Goal: Task Accomplishment & Management: Manage account settings

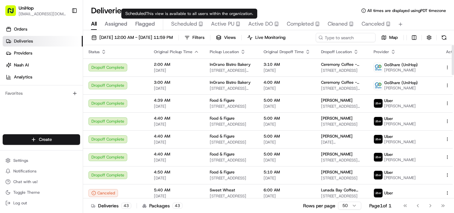
click at [190, 24] on span "Scheduled" at bounding box center [184, 24] width 26 height 8
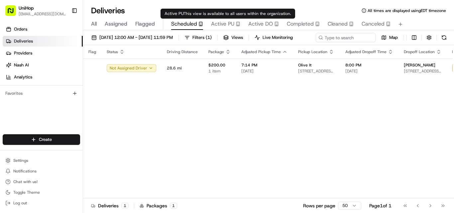
click at [219, 24] on span "Active PU" at bounding box center [222, 24] width 23 height 8
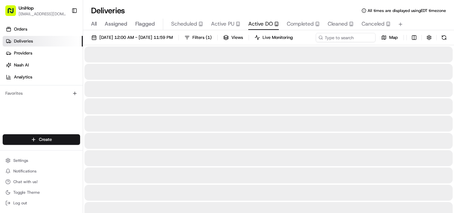
click at [250, 25] on span "Active DO" at bounding box center [260, 24] width 25 height 8
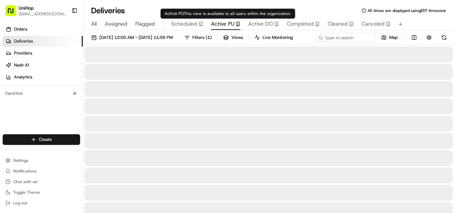
click at [226, 26] on span "Active PU" at bounding box center [222, 24] width 23 height 8
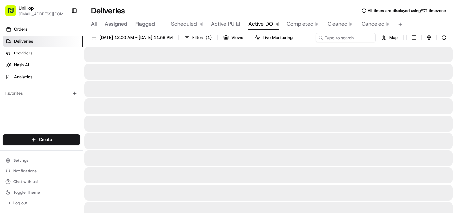
click at [265, 20] on span "Active DO" at bounding box center [260, 24] width 25 height 8
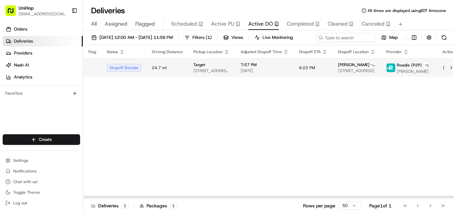
click at [235, 77] on td "7:57 PM Aug 17 2025" at bounding box center [264, 67] width 58 height 18
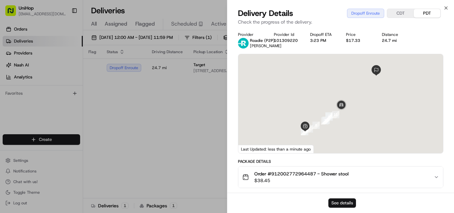
click at [341, 202] on button "See details" at bounding box center [342, 202] width 28 height 9
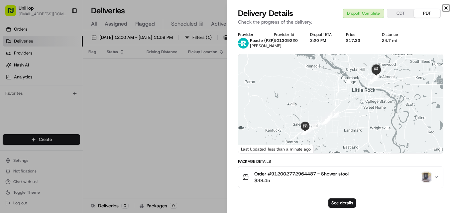
click at [447, 9] on icon "button" at bounding box center [445, 7] width 5 height 5
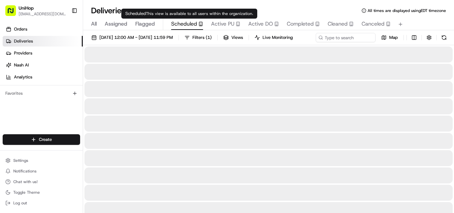
click at [175, 23] on span "Scheduled" at bounding box center [184, 24] width 26 height 8
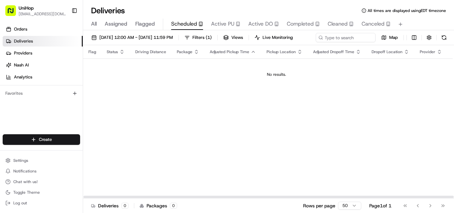
click at [149, 22] on span "Flagged" at bounding box center [145, 24] width 20 height 8
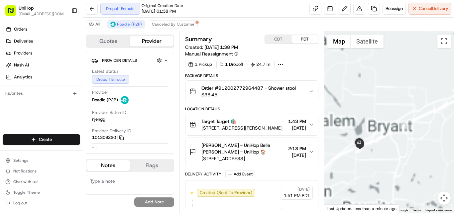
drag, startPoint x: 367, startPoint y: 139, endPoint x: 401, endPoint y: 95, distance: 55.9
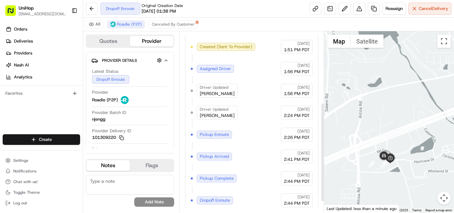
scroll to position [150, 0]
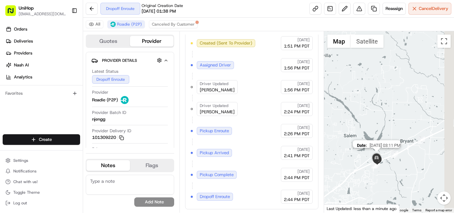
drag, startPoint x: 404, startPoint y: 156, endPoint x: 346, endPoint y: 170, distance: 59.3
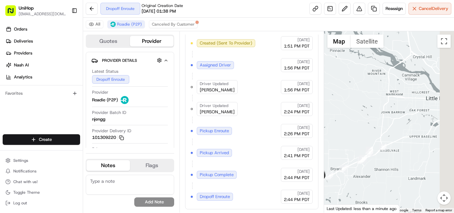
drag, startPoint x: 424, startPoint y: 127, endPoint x: 372, endPoint y: 156, distance: 58.9
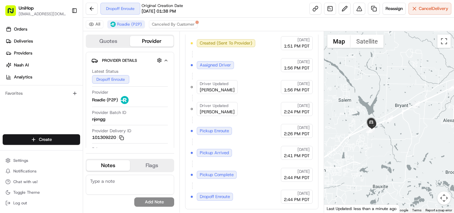
drag, startPoint x: 352, startPoint y: 158, endPoint x: 399, endPoint y: 113, distance: 64.7
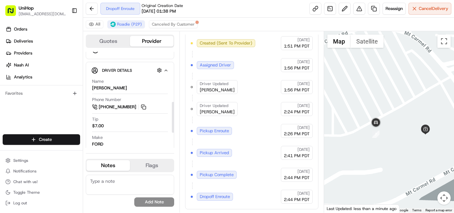
scroll to position [166, 0]
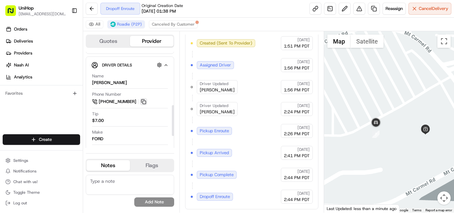
click at [144, 103] on button at bounding box center [143, 101] width 7 height 7
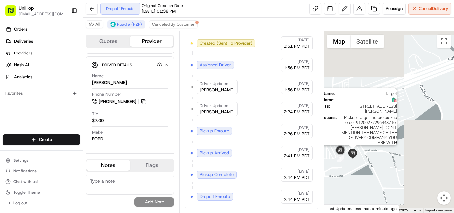
drag, startPoint x: 401, startPoint y: 121, endPoint x: 354, endPoint y: 152, distance: 56.6
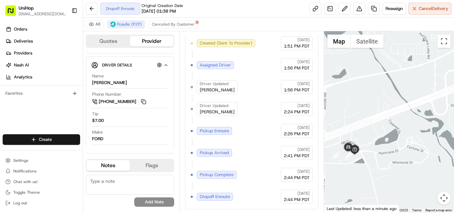
drag, startPoint x: 406, startPoint y: 111, endPoint x: 361, endPoint y: 144, distance: 55.5
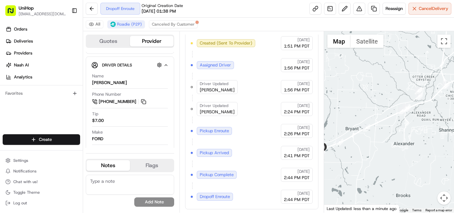
drag, startPoint x: 356, startPoint y: 156, endPoint x: 391, endPoint y: 142, distance: 37.7
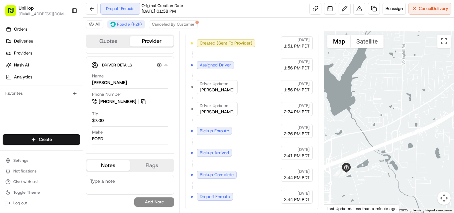
click at [25, 120] on div "Orders Deliveries Providers Nash AI Analytics Favorites" at bounding box center [41, 79] width 83 height 117
click at [145, 101] on button at bounding box center [143, 101] width 7 height 7
click at [144, 101] on button at bounding box center [143, 101] width 7 height 7
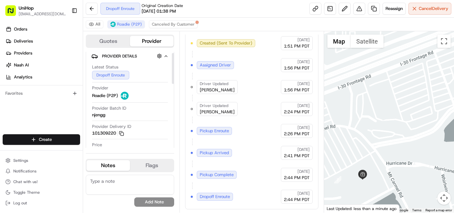
scroll to position [0, 0]
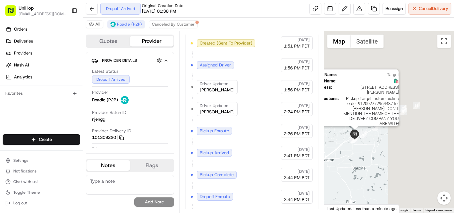
drag, startPoint x: 419, startPoint y: 93, endPoint x: 365, endPoint y: 125, distance: 62.1
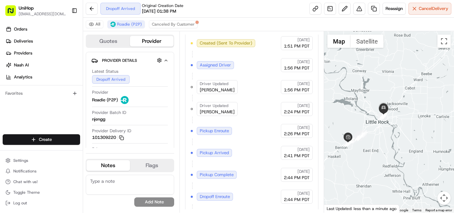
drag, startPoint x: 392, startPoint y: 84, endPoint x: 371, endPoint y: 111, distance: 34.3
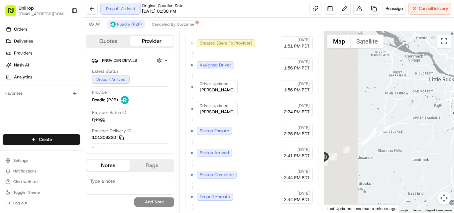
drag, startPoint x: 352, startPoint y: 113, endPoint x: 436, endPoint y: 98, distance: 85.5
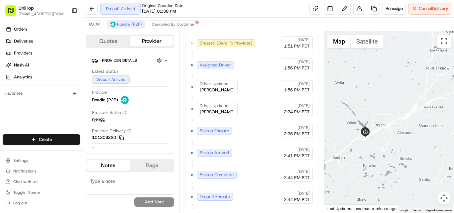
drag, startPoint x: 361, startPoint y: 118, endPoint x: 393, endPoint y: 99, distance: 37.1
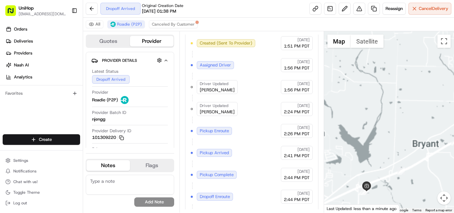
drag, startPoint x: 368, startPoint y: 126, endPoint x: 383, endPoint y: 100, distance: 30.1
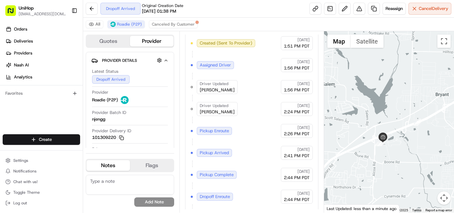
drag, startPoint x: 382, startPoint y: 143, endPoint x: 394, endPoint y: 101, distance: 44.0
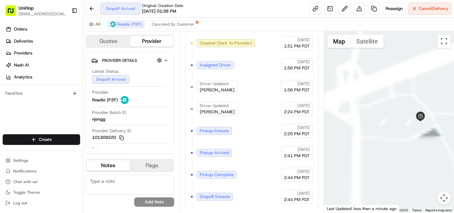
drag, startPoint x: 383, startPoint y: 138, endPoint x: 328, endPoint y: 130, distance: 56.1
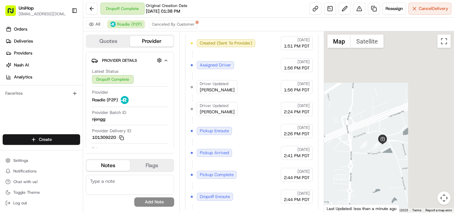
drag, startPoint x: 412, startPoint y: 167, endPoint x: 350, endPoint y: 166, distance: 62.5
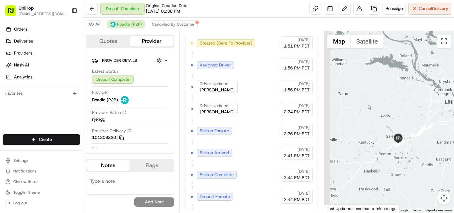
drag, startPoint x: 428, startPoint y: 135, endPoint x: 395, endPoint y: 154, distance: 37.9
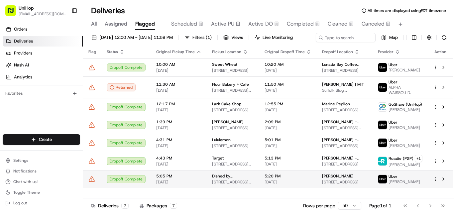
click at [132, 183] on div "Dropoff Complete" at bounding box center [126, 179] width 39 height 8
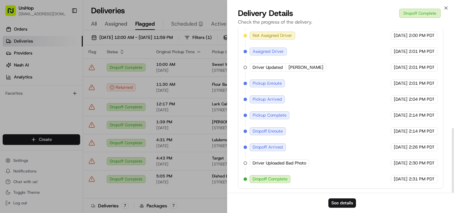
scroll to position [255, 0]
click at [444, 7] on icon "button" at bounding box center [445, 7] width 5 height 5
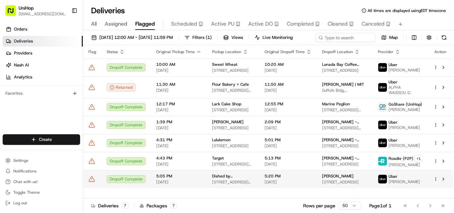
click at [122, 183] on div "Dropoff Complete" at bounding box center [126, 179] width 39 height 8
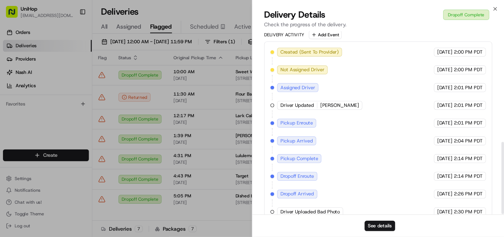
scroll to position [255, 0]
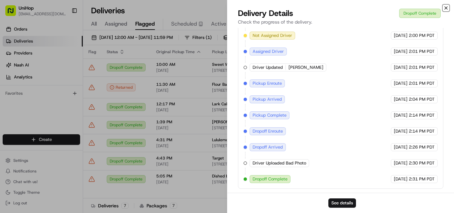
click at [447, 9] on icon "button" at bounding box center [446, 8] width 3 height 3
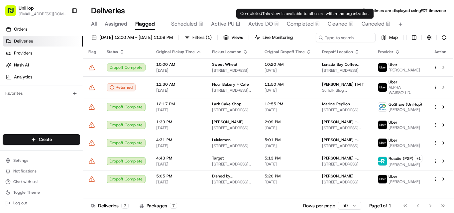
click at [297, 23] on span "Completed" at bounding box center [300, 24] width 27 height 8
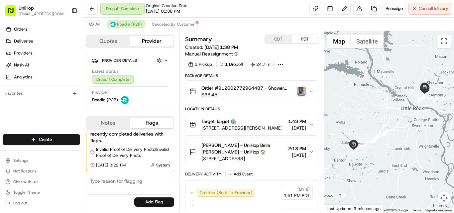
click at [300, 91] on img "button" at bounding box center [301, 91] width 9 height 9
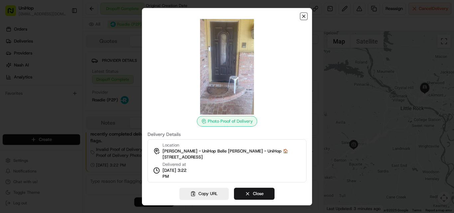
click at [305, 15] on icon "button" at bounding box center [303, 16] width 3 height 3
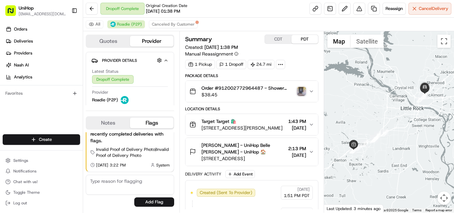
click at [299, 93] on img "button" at bounding box center [301, 91] width 9 height 9
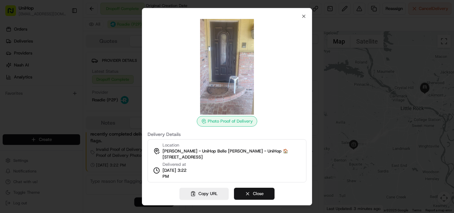
click at [247, 193] on button "Close" at bounding box center [254, 194] width 41 height 12
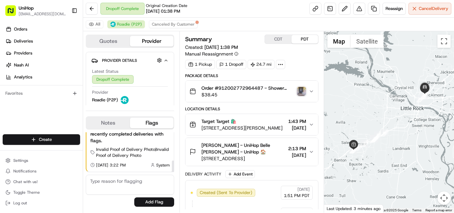
click at [110, 125] on button "Notes" at bounding box center [108, 123] width 44 height 11
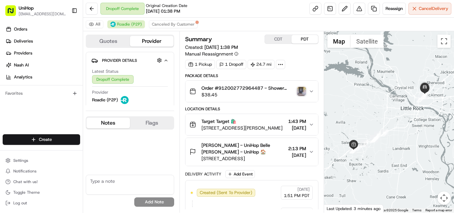
click at [108, 184] on textarea at bounding box center [130, 185] width 88 height 20
type textarea "D"
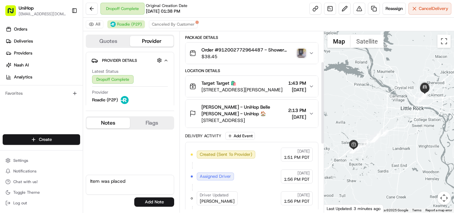
scroll to position [66, 0]
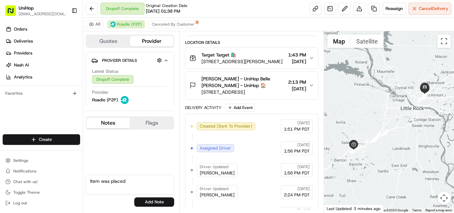
click at [311, 87] on icon "button" at bounding box center [311, 85] width 5 height 5
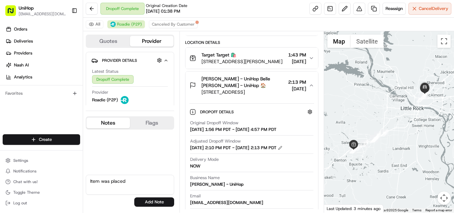
click at [129, 180] on textarea "Item was placed" at bounding box center [130, 185] width 88 height 20
type textarea "Item was dropped at the owner's doorstep. Delivery successful"
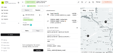
scroll to position [0, 0]
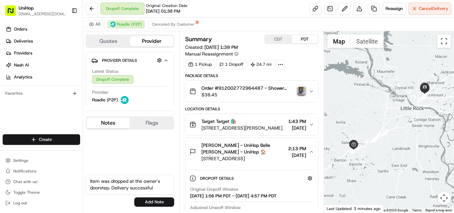
click at [299, 91] on img "button" at bounding box center [301, 91] width 9 height 9
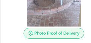
drag, startPoint x: 85, startPoint y: 14, endPoint x: 84, endPoint y: 7, distance: 6.3
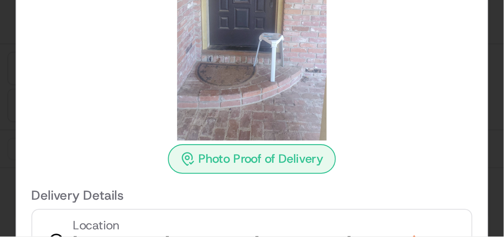
scroll to position [97, 0]
click at [33, 25] on div at bounding box center [90, 3] width 159 height 96
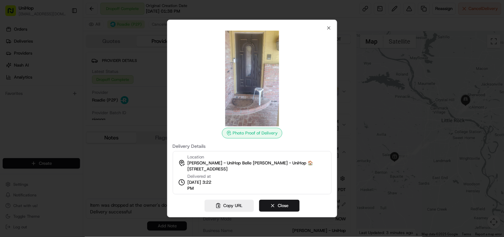
scroll to position [75, 0]
click at [328, 28] on icon "button" at bounding box center [328, 27] width 5 height 5
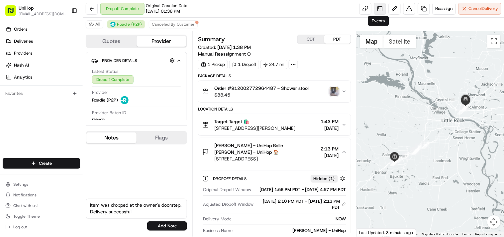
click at [380, 11] on link at bounding box center [380, 9] width 12 height 12
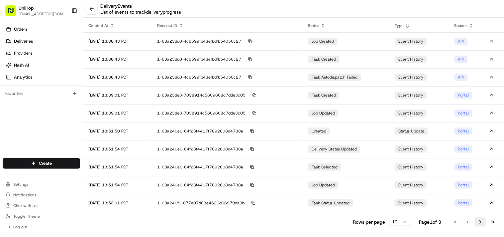
click at [454, 213] on button "Go to next page" at bounding box center [480, 221] width 11 height 9
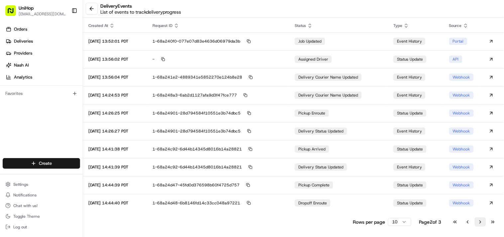
click at [454, 213] on button "Go to next page" at bounding box center [480, 221] width 11 height 9
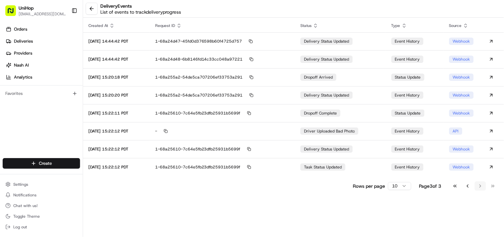
click at [454, 213] on div "delivery Events List of events to track delivery progress Created At Request ID…" at bounding box center [293, 118] width 421 height 237
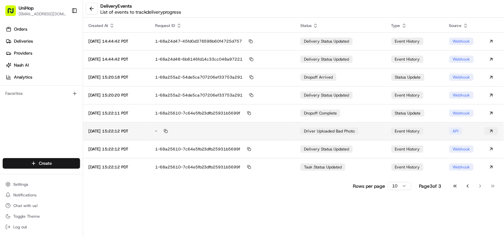
click at [454, 130] on button at bounding box center [492, 131] width 14 height 8
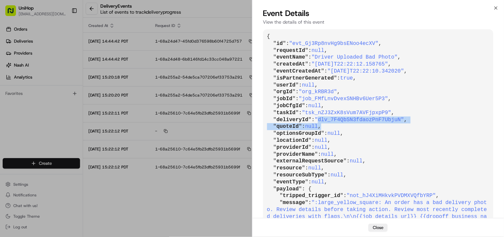
drag, startPoint x: 317, startPoint y: 118, endPoint x: 391, endPoint y: 124, distance: 75.0
click at [391, 123] on pre "{ " id ": "evt_Gj3Rp8nvHg9bsENoo4ecXV" , " requestId ": null , " eventName ": "…" at bounding box center [378, 140] width 231 height 222
click at [440, 111] on pre "{ " id ": "evt_Gj3Rp8nvHg9bsENoo4ecXV" , " requestId ": null , " eventName ": "…" at bounding box center [378, 140] width 231 height 222
drag, startPoint x: 319, startPoint y: 120, endPoint x: 392, endPoint y: 122, distance: 73.5
click at [392, 122] on pre "{ " id ": "evt_Gj3Rp8nvHg9bsENoo4ecXV" , " requestId ": null , " eventName ": "…" at bounding box center [378, 140] width 231 height 222
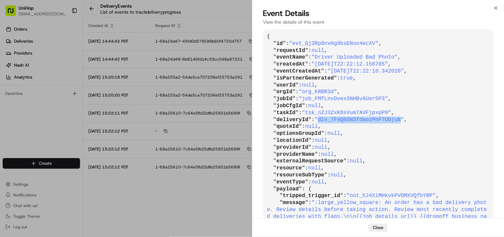
copy span "dlv_7F4QbSN3fdaozPnF7UbjuN"
drag, startPoint x: 496, startPoint y: 6, endPoint x: 383, endPoint y: 0, distance: 113.5
click at [454, 6] on icon "button" at bounding box center [495, 7] width 5 height 5
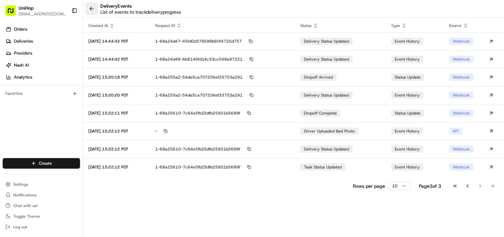
click at [91, 12] on button at bounding box center [92, 9] width 12 height 12
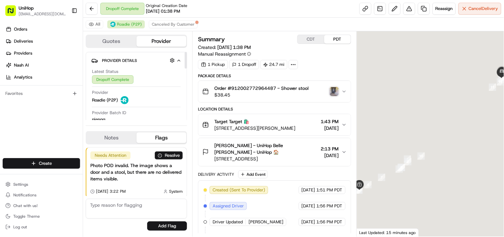
scroll to position [75, 0]
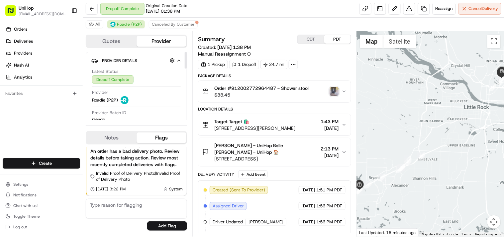
click at [113, 138] on button "Notes" at bounding box center [111, 137] width 50 height 11
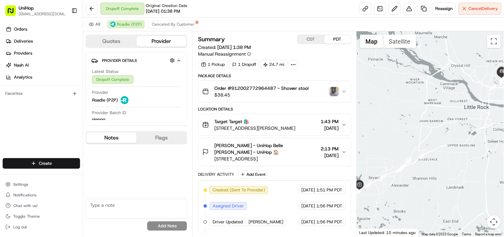
click at [123, 204] on textarea at bounding box center [136, 208] width 101 height 20
type textarea "D"
type textarea "Item is at the customer's front door. Delivery successful"
click at [170, 213] on button "Add Note" at bounding box center [167, 225] width 40 height 9
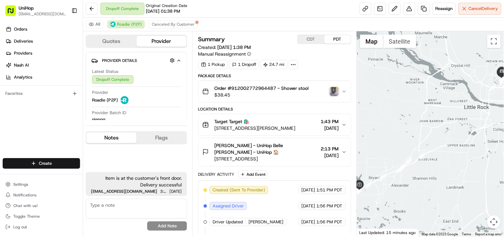
click at [343, 89] on icon "button" at bounding box center [344, 91] width 5 height 5
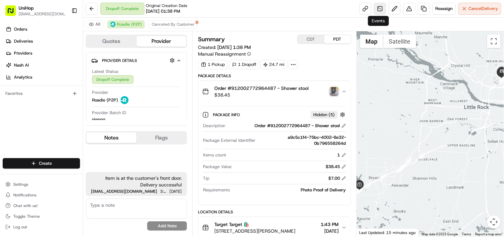
click at [376, 9] on link at bounding box center [380, 9] width 12 height 12
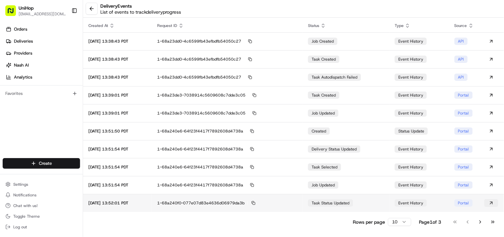
click at [454, 201] on button at bounding box center [492, 203] width 14 height 8
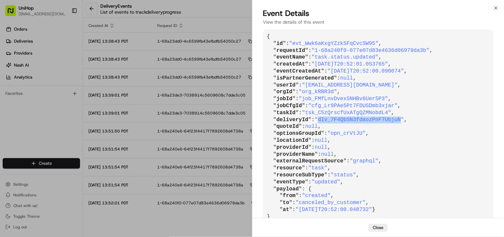
drag, startPoint x: 318, startPoint y: 118, endPoint x: 392, endPoint y: 120, distance: 74.5
click at [392, 120] on span ""dlv_7F4QbSN3fdaozPnF7UbjuN"" at bounding box center [359, 120] width 89 height 6
copy span "dlv_7F4QbSN3fdaozPnF7UbjuN"
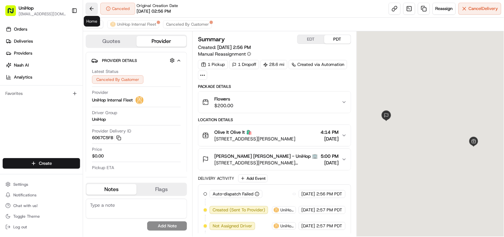
click at [92, 10] on button at bounding box center [92, 9] width 12 height 12
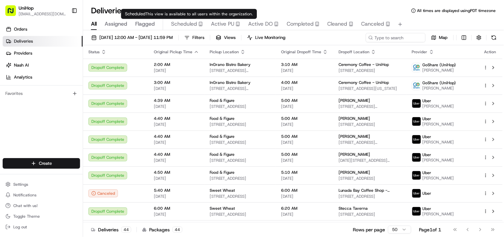
click at [183, 27] on span "Scheduled" at bounding box center [184, 24] width 26 height 8
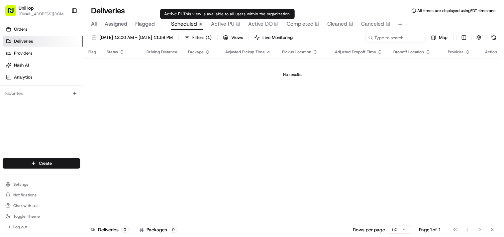
click at [228, 25] on span "Active PU" at bounding box center [222, 24] width 23 height 8
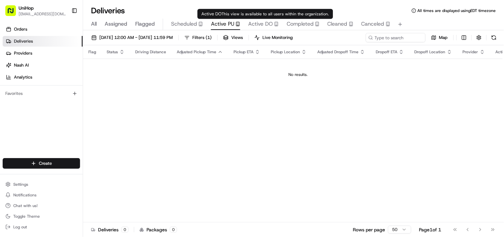
click at [257, 24] on span "Active DO" at bounding box center [260, 24] width 25 height 8
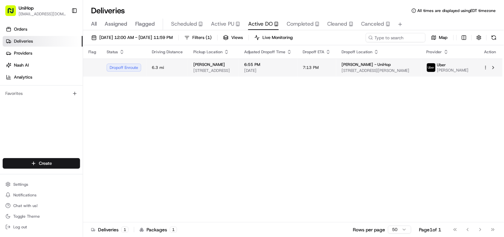
click at [217, 71] on span "[STREET_ADDRESS]" at bounding box center [213, 70] width 40 height 5
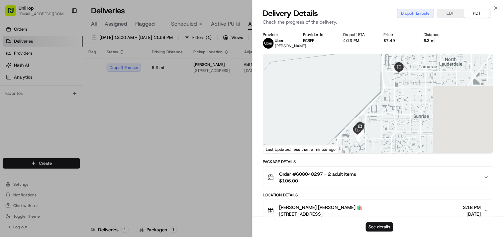
click at [378, 225] on button "See details" at bounding box center [380, 226] width 28 height 9
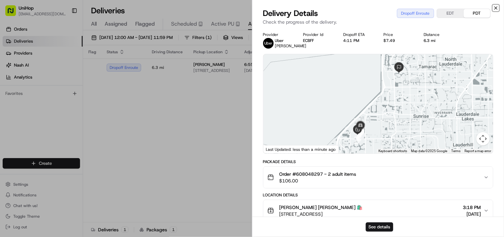
click at [497, 7] on icon "button" at bounding box center [495, 7] width 5 height 5
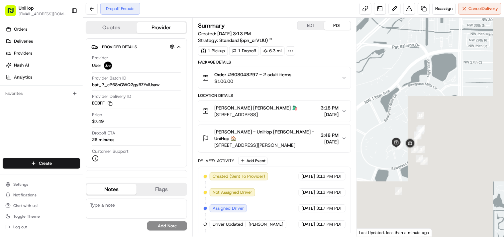
drag, startPoint x: 391, startPoint y: 161, endPoint x: 406, endPoint y: 108, distance: 55.1
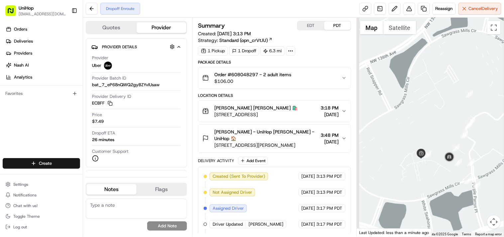
drag, startPoint x: 395, startPoint y: 174, endPoint x: 440, endPoint y: 172, distance: 44.9
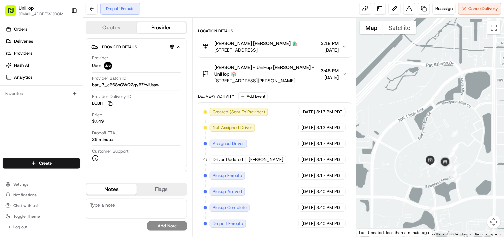
scroll to position [65, 0]
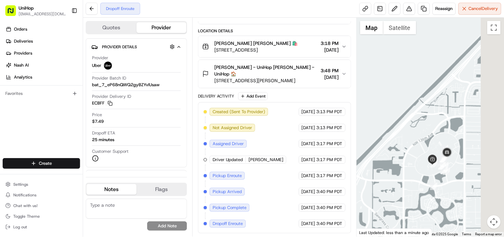
drag, startPoint x: 459, startPoint y: 164, endPoint x: 412, endPoint y: 185, distance: 51.8
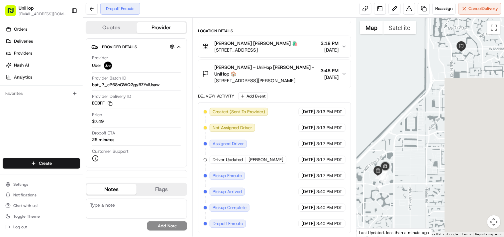
drag, startPoint x: 473, startPoint y: 127, endPoint x: 410, endPoint y: 142, distance: 64.7
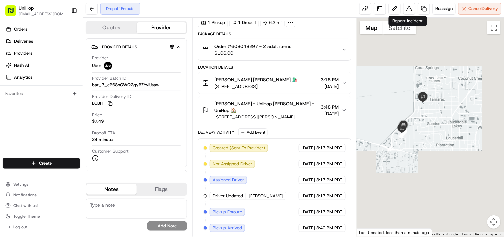
scroll to position [0, 0]
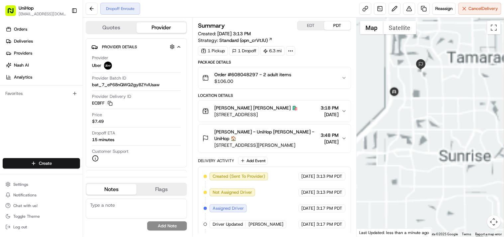
drag, startPoint x: 427, startPoint y: 75, endPoint x: 432, endPoint y: 94, distance: 19.3
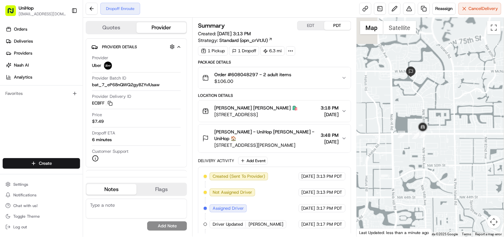
drag, startPoint x: 419, startPoint y: 67, endPoint x: 419, endPoint y: 111, distance: 43.5
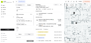
scroll to position [111, 0]
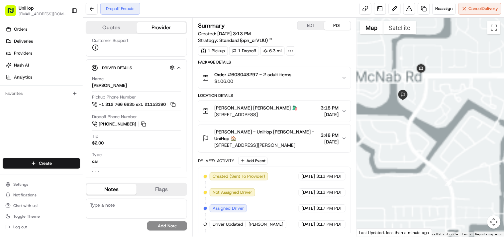
drag, startPoint x: 420, startPoint y: 70, endPoint x: 416, endPoint y: 111, distance: 40.7
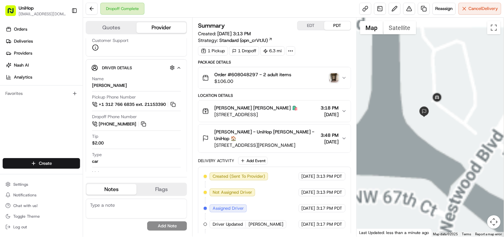
click at [334, 78] on img "button" at bounding box center [334, 77] width 9 height 9
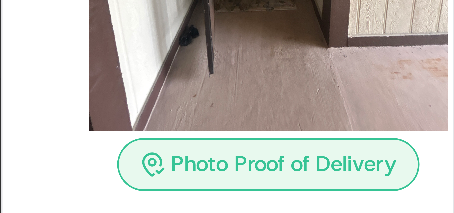
scroll to position [0, 0]
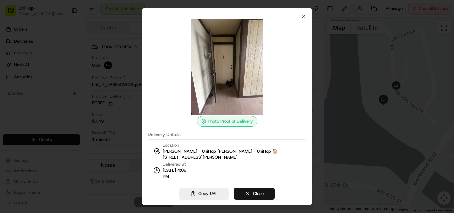
click at [255, 193] on button "Close" at bounding box center [254, 194] width 41 height 12
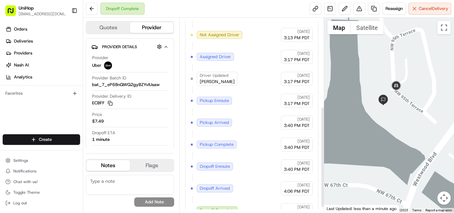
scroll to position [180, 0]
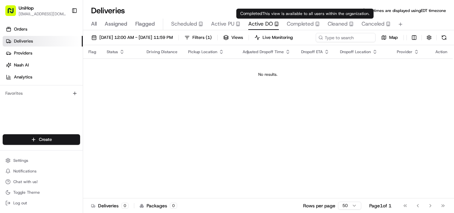
click at [294, 26] on span "Completed" at bounding box center [300, 24] width 27 height 8
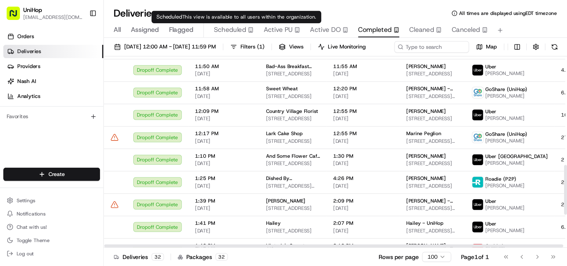
scroll to position [436, 0]
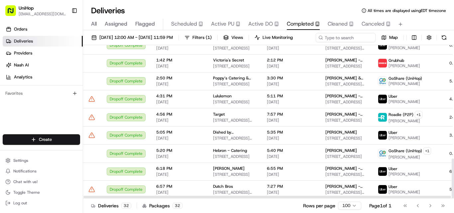
drag, startPoint x: 454, startPoint y: 188, endPoint x: 454, endPoint y: 212, distance: 23.6
click at [454, 198] on div at bounding box center [453, 179] width 2 height 40
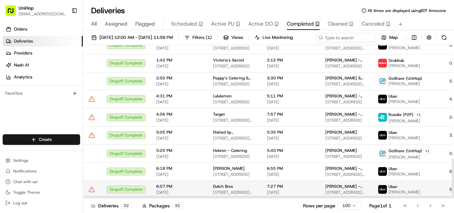
click at [145, 197] on td "Dropoff Complete" at bounding box center [126, 189] width 50 height 18
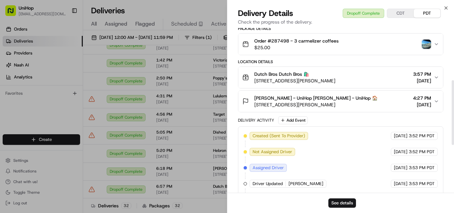
scroll to position [233, 0]
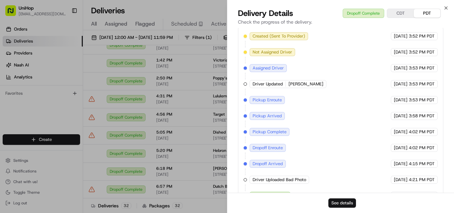
click at [337, 204] on button "See details" at bounding box center [342, 202] width 28 height 9
click at [444, 8] on icon "button" at bounding box center [445, 7] width 5 height 5
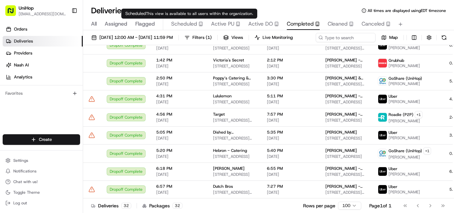
click at [183, 25] on span "Scheduled" at bounding box center [184, 24] width 26 height 8
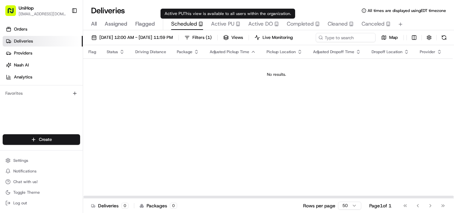
click at [221, 23] on span "Active PU" at bounding box center [222, 24] width 23 height 8
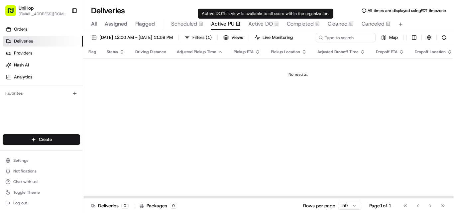
click at [260, 24] on span "Active DO" at bounding box center [260, 24] width 25 height 8
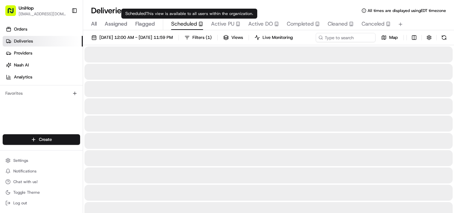
click at [177, 24] on span "Scheduled" at bounding box center [184, 24] width 26 height 8
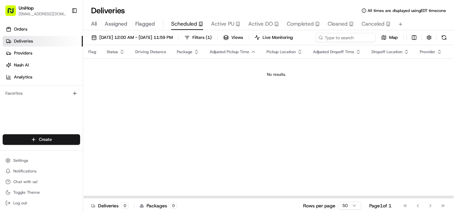
click at [247, 147] on div "Flag Status Driving Distance Package Adjusted Pickup Time Pickup Location Adjus…" at bounding box center [276, 121] width 387 height 153
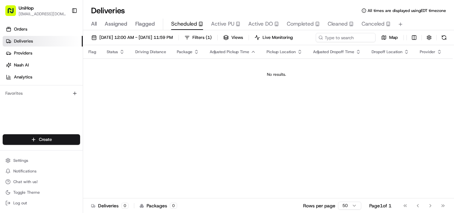
click at [50, 112] on div "Orders Deliveries Providers [PERSON_NAME] Analytics Favorites" at bounding box center [41, 79] width 83 height 117
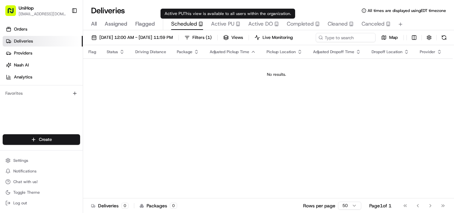
click at [230, 25] on span "Active PU" at bounding box center [222, 24] width 23 height 8
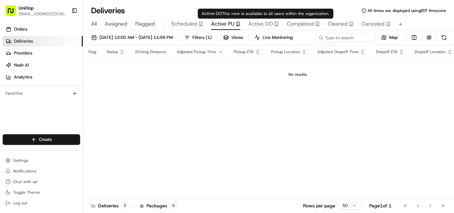
click at [254, 24] on span "Active DO" at bounding box center [260, 24] width 25 height 8
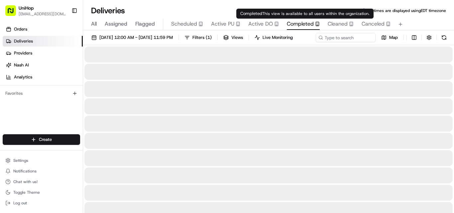
click at [299, 24] on span "Completed" at bounding box center [300, 24] width 27 height 8
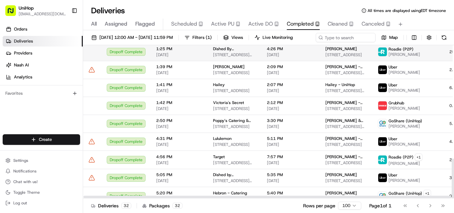
scroll to position [436, 0]
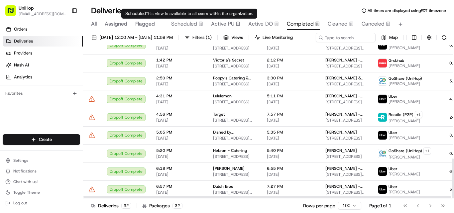
click at [189, 24] on span "Scheduled" at bounding box center [184, 24] width 26 height 8
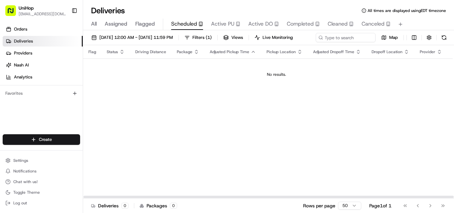
click at [247, 154] on div "Flag Status Driving Distance Package Adjusted Pickup Time Pickup Location Adjus…" at bounding box center [276, 121] width 387 height 153
click at [192, 141] on div "Flag Status Driving Distance Package Adjusted Pickup Time Pickup Location Adjus…" at bounding box center [276, 121] width 387 height 153
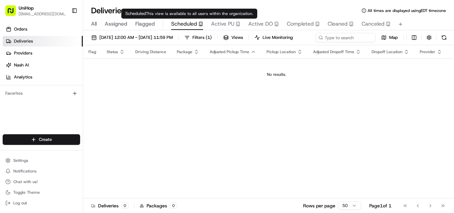
click at [221, 24] on span "Active PU" at bounding box center [222, 24] width 23 height 8
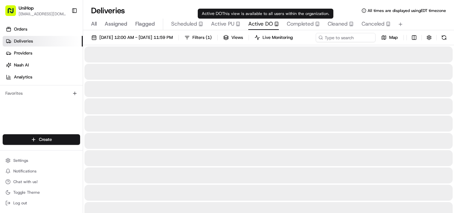
click at [264, 24] on span "Active DO" at bounding box center [260, 24] width 25 height 8
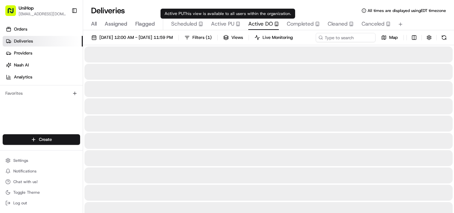
click at [221, 23] on span "Active PU" at bounding box center [222, 24] width 23 height 8
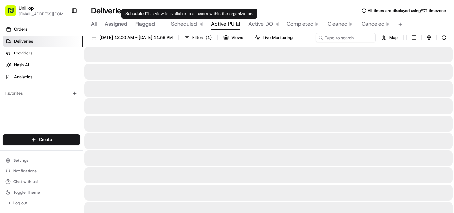
click at [188, 23] on span "Scheduled" at bounding box center [184, 24] width 26 height 8
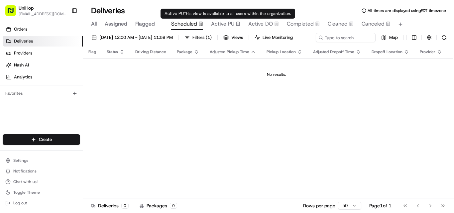
click at [223, 25] on span "Active PU" at bounding box center [222, 24] width 23 height 8
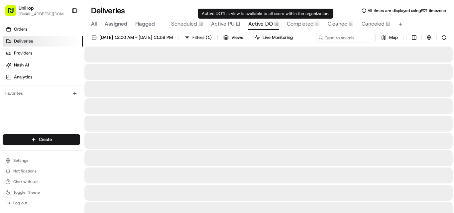
click at [262, 26] on span "Active DO" at bounding box center [260, 24] width 25 height 8
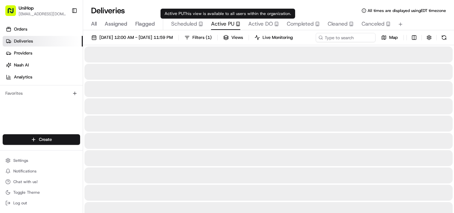
click at [219, 26] on span "Active PU" at bounding box center [222, 24] width 23 height 8
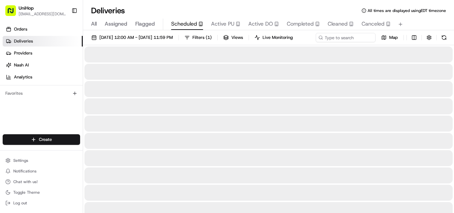
click at [186, 25] on span "Scheduled" at bounding box center [184, 24] width 26 height 8
click at [228, 25] on span "Active PU" at bounding box center [222, 24] width 23 height 8
click at [252, 23] on span "Active DO" at bounding box center [260, 24] width 25 height 8
click at [218, 21] on span "Active PU" at bounding box center [222, 24] width 23 height 8
click at [178, 26] on span "Scheduled" at bounding box center [184, 24] width 26 height 8
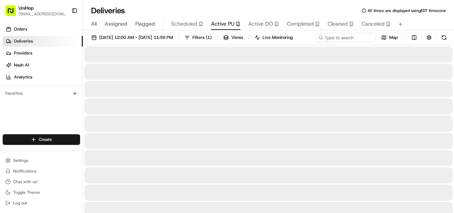
click at [221, 25] on span "Active PU" at bounding box center [222, 24] width 23 height 8
click at [260, 25] on span "Active DO" at bounding box center [260, 24] width 25 height 8
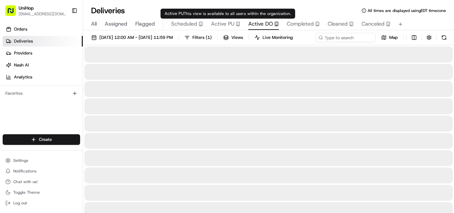
click at [219, 25] on span "Active PU" at bounding box center [222, 24] width 23 height 8
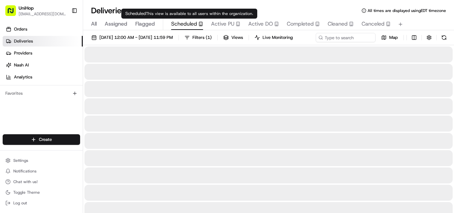
click at [185, 24] on span "Scheduled" at bounding box center [184, 24] width 26 height 8
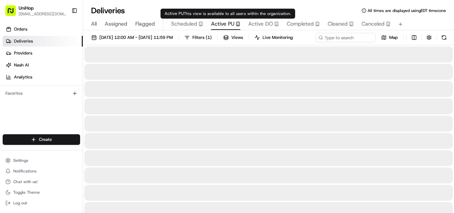
click at [218, 25] on span "Active PU" at bounding box center [222, 24] width 23 height 8
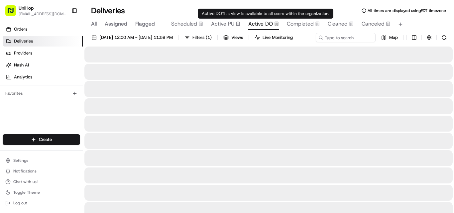
click at [264, 25] on span "Active DO" at bounding box center [260, 24] width 25 height 8
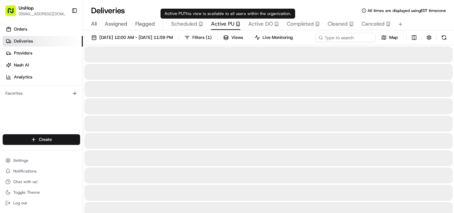
click at [221, 25] on span "Active PU" at bounding box center [222, 24] width 23 height 8
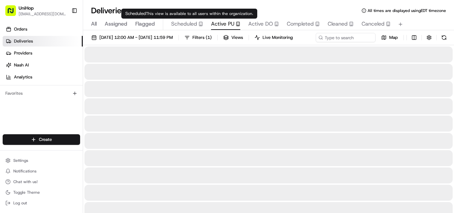
click at [181, 24] on span "Scheduled" at bounding box center [184, 24] width 26 height 8
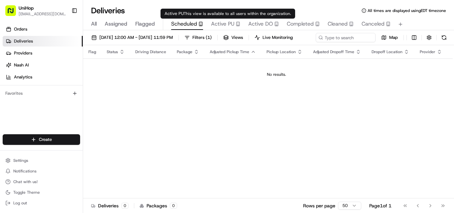
click at [220, 24] on span "Active PU" at bounding box center [222, 24] width 23 height 8
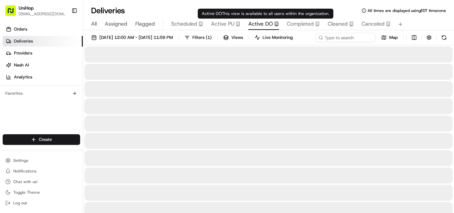
click at [258, 25] on span "Active DO" at bounding box center [260, 24] width 25 height 8
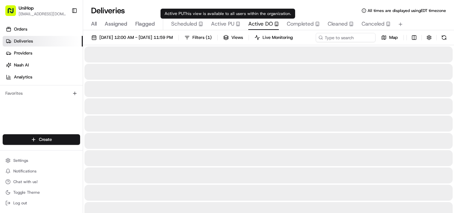
click at [216, 24] on span "Active PU" at bounding box center [222, 24] width 23 height 8
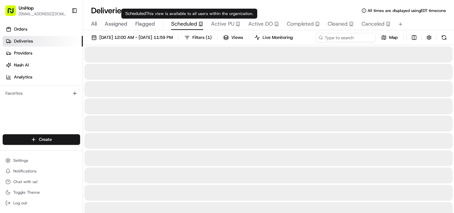
click at [188, 23] on span "Scheduled" at bounding box center [184, 24] width 26 height 8
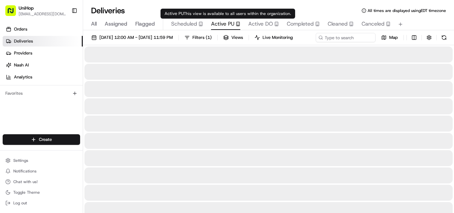
click at [216, 23] on span "Active PU" at bounding box center [222, 24] width 23 height 8
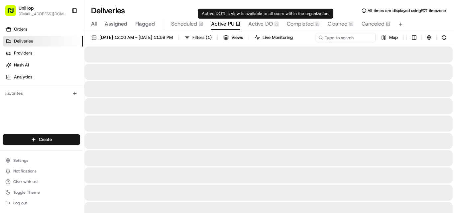
click at [257, 22] on span "Active DO" at bounding box center [260, 24] width 25 height 8
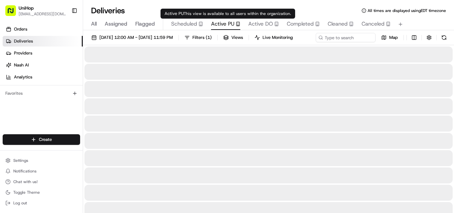
click at [225, 22] on span "Active PU" at bounding box center [222, 24] width 23 height 8
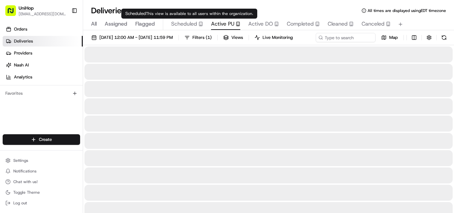
click at [176, 20] on button "Scheduled" at bounding box center [187, 24] width 32 height 11
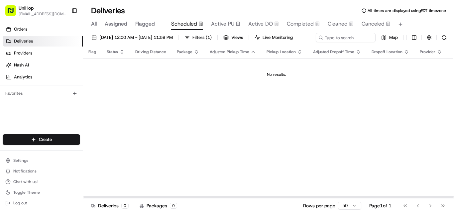
click at [179, 110] on div "Flag Status Driving Distance Package Adjusted Pickup Time Pickup Location Adjus…" at bounding box center [276, 121] width 387 height 153
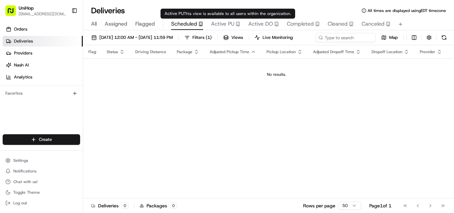
click at [215, 23] on span "Active PU" at bounding box center [222, 24] width 23 height 8
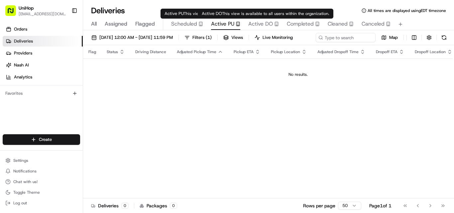
click at [262, 24] on span "Active DO" at bounding box center [260, 24] width 25 height 8
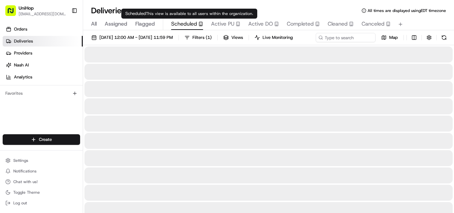
click at [178, 22] on span "Scheduled" at bounding box center [184, 24] width 26 height 8
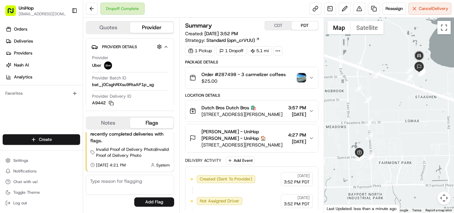
click at [300, 77] on img "button" at bounding box center [301, 77] width 9 height 9
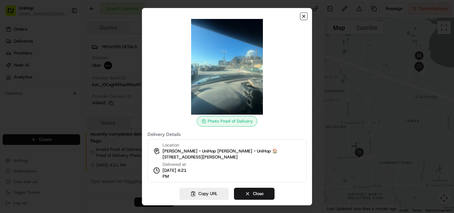
click at [303, 18] on icon "button" at bounding box center [303, 16] width 5 height 5
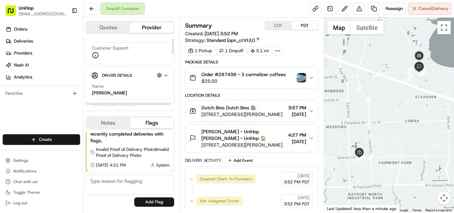
scroll to position [133, 0]
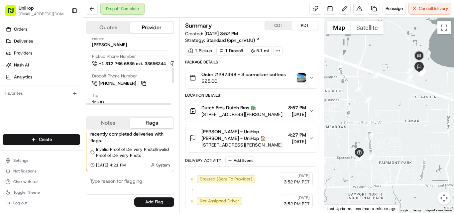
click at [48, 106] on div "Orders Deliveries Providers Nash AI Analytics Favorites" at bounding box center [41, 79] width 83 height 117
click at [139, 101] on div "Tip $5.00" at bounding box center [130, 99] width 76 height 13
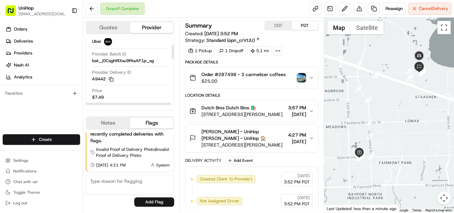
scroll to position [33, 0]
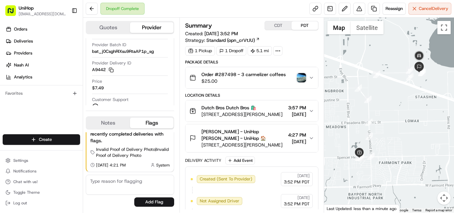
click at [311, 111] on icon "button" at bounding box center [311, 110] width 5 height 5
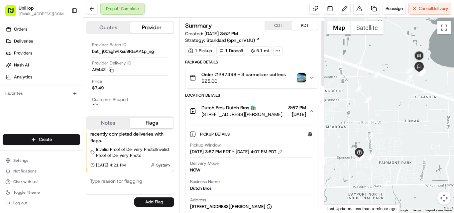
scroll to position [66, 0]
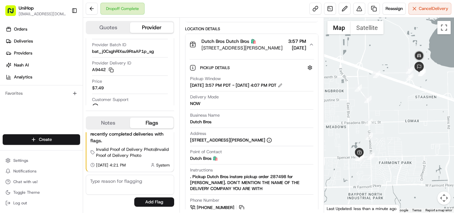
click at [270, 108] on div "Delivery Mode NOW" at bounding box center [251, 102] width 123 height 16
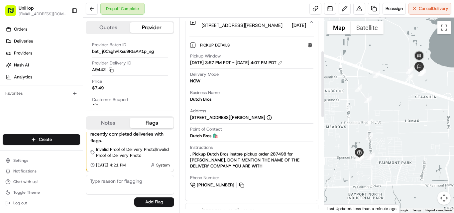
scroll to position [100, 0]
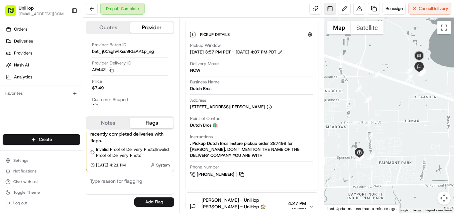
click at [329, 8] on link at bounding box center [330, 9] width 12 height 12
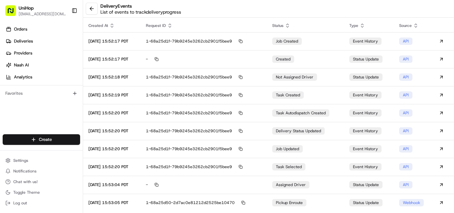
scroll to position [13, 0]
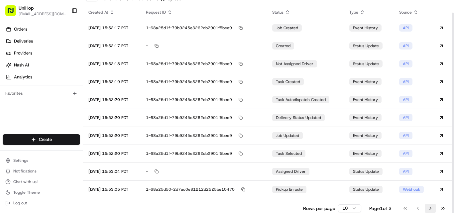
click at [432, 207] on button "Go to next page" at bounding box center [430, 208] width 11 height 9
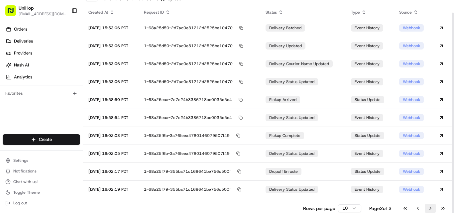
click at [431, 208] on button "Go to next page" at bounding box center [430, 208] width 11 height 9
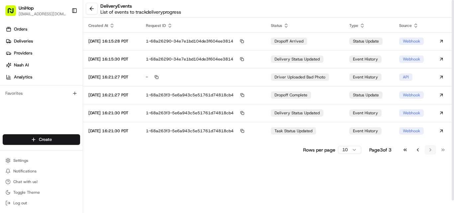
scroll to position [0, 0]
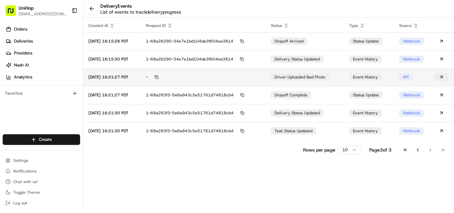
click at [442, 75] on button at bounding box center [441, 77] width 14 height 8
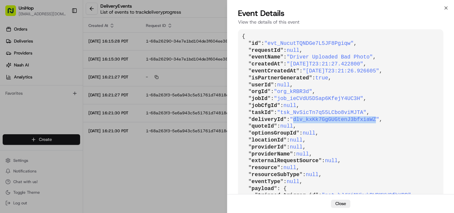
drag, startPoint x: 292, startPoint y: 119, endPoint x: 367, endPoint y: 121, distance: 74.1
click at [367, 121] on span ""dlv_kxKk7GgGUGtenJ3bfxiaWZ"" at bounding box center [334, 120] width 89 height 6
click at [445, 8] on icon "button" at bounding box center [445, 7] width 5 height 5
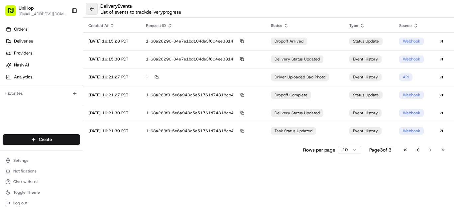
click at [91, 10] on button at bounding box center [92, 9] width 12 height 12
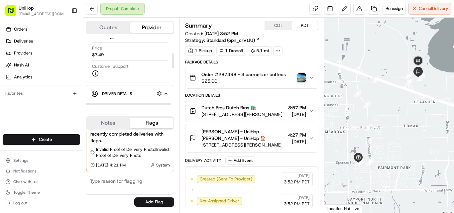
scroll to position [199, 0]
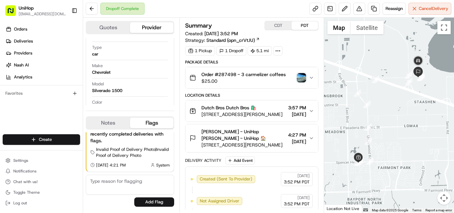
click at [113, 124] on button "Notes" at bounding box center [108, 123] width 44 height 11
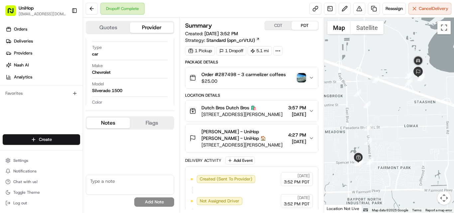
click at [106, 184] on textarea at bounding box center [130, 185] width 88 height 20
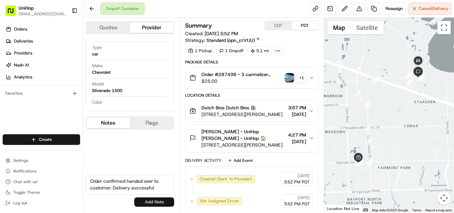
type textarea "Order confirmed handed over to customer. Delivery successful"
click at [153, 200] on button "Add Note" at bounding box center [154, 201] width 40 height 9
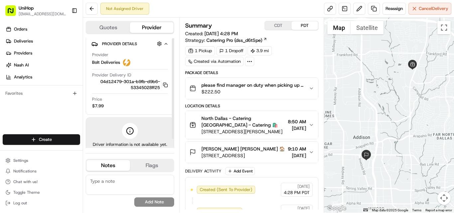
scroll to position [10, 0]
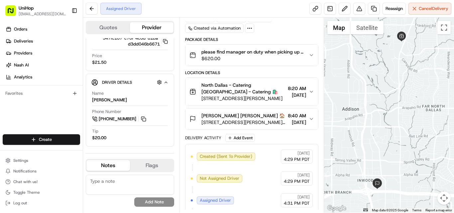
click at [311, 92] on icon "button" at bounding box center [311, 91] width 3 height 1
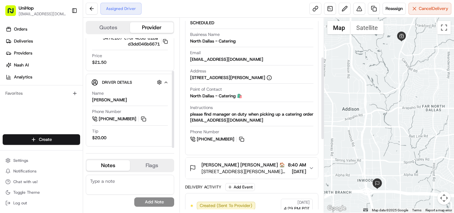
scroll to position [166, 0]
